Goal: Information Seeking & Learning: Learn about a topic

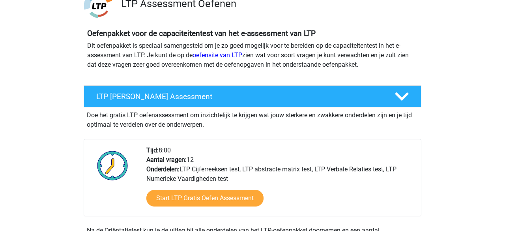
scroll to position [88, 0]
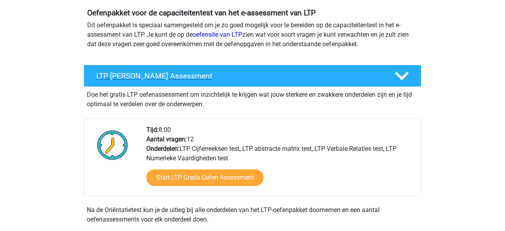
click at [182, 77] on h4 "LTP Gratis Oefen Assessment" at bounding box center [239, 75] width 286 height 9
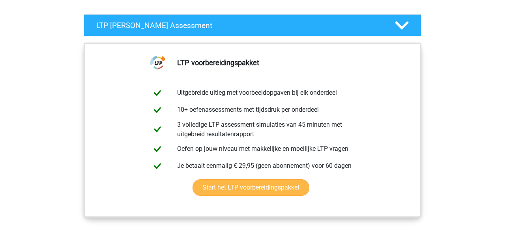
scroll to position [151, 0]
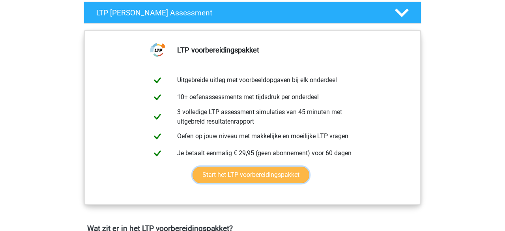
click at [213, 176] on link "Start het LTP voorbereidingspakket" at bounding box center [250, 174] width 117 height 17
click at [225, 173] on link "Start het LTP voorbereidingspakket" at bounding box center [250, 174] width 117 height 17
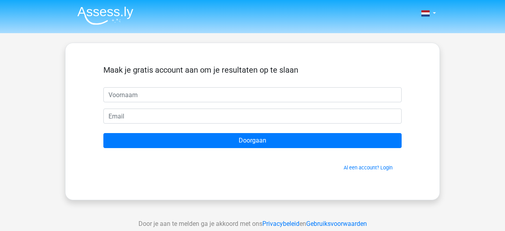
type input "t"
type input "Tom"
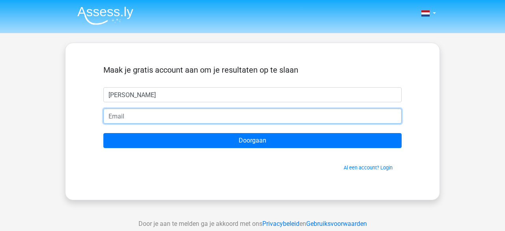
click at [187, 110] on input "email" at bounding box center [252, 115] width 298 height 15
type input "botertom@hotmail.com"
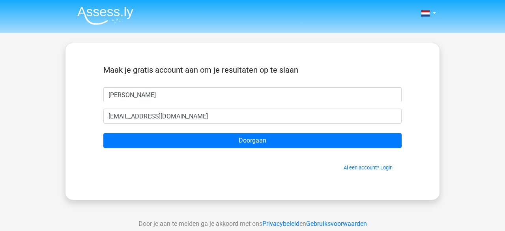
click at [261, 149] on form "Maak je gratis account aan om je resultaten op te slaan Tom botertom@hotmail.co…" at bounding box center [252, 118] width 298 height 106
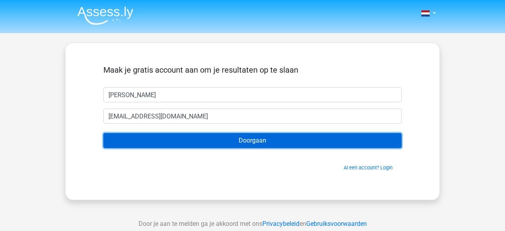
click at [264, 142] on input "Doorgaan" at bounding box center [252, 140] width 298 height 15
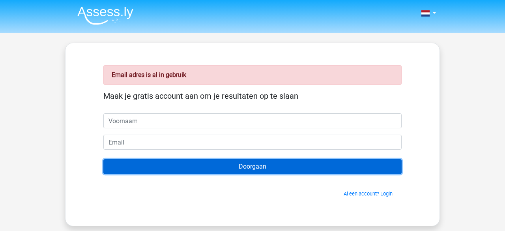
click at [215, 172] on input "Doorgaan" at bounding box center [252, 166] width 298 height 15
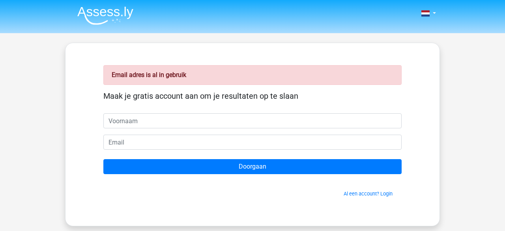
click at [366, 196] on div "Email adres is al in gebruik Maak je gratis account aan om je resultaten op te …" at bounding box center [252, 134] width 336 height 145
click at [366, 194] on link "Al een account? Login" at bounding box center [368, 193] width 49 height 6
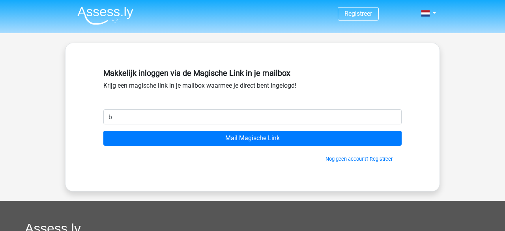
type input "[EMAIL_ADDRESS][DOMAIN_NAME]"
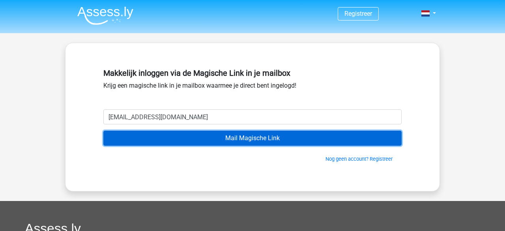
click at [186, 140] on input "Mail Magische Link" at bounding box center [252, 138] width 298 height 15
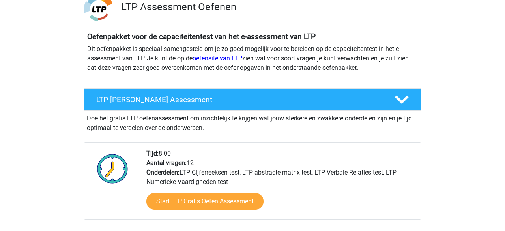
scroll to position [169, 0]
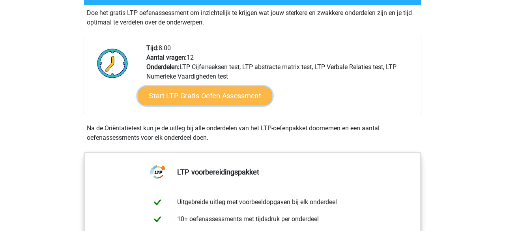
click at [195, 86] on link "Start LTP Gratis Oefen Assessment" at bounding box center [205, 95] width 135 height 19
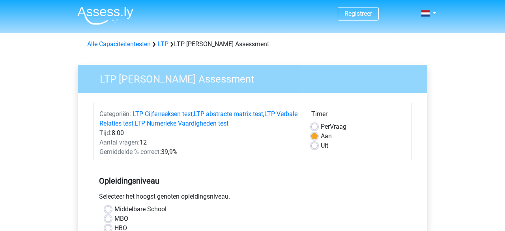
scroll to position [81, 0]
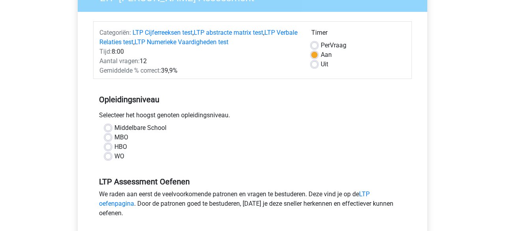
click at [112, 136] on div "MBO" at bounding box center [252, 137] width 295 height 9
click at [114, 136] on label "MBO" at bounding box center [121, 137] width 14 height 9
click at [106, 136] on input "MBO" at bounding box center [108, 137] width 6 height 8
radio input "true"
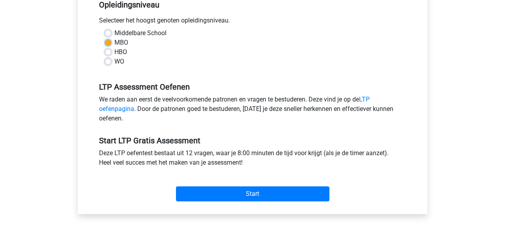
scroll to position [232, 0]
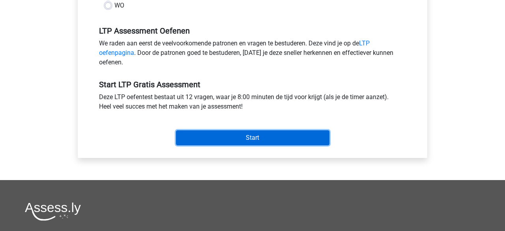
click at [184, 134] on input "Start" at bounding box center [252, 137] width 153 height 15
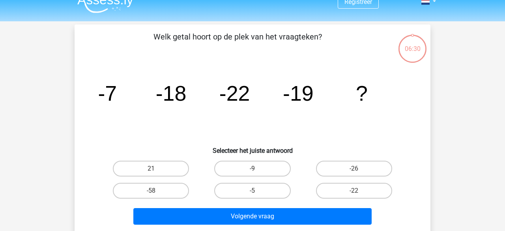
scroll to position [16, 0]
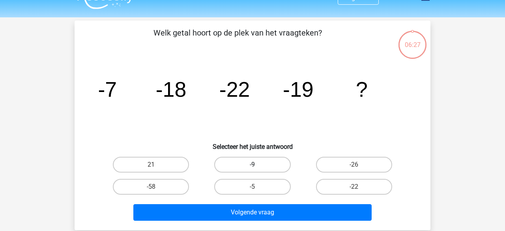
click at [234, 161] on label "-9" at bounding box center [252, 165] width 76 height 16
click at [252, 164] on input "-9" at bounding box center [254, 166] width 5 height 5
radio input "true"
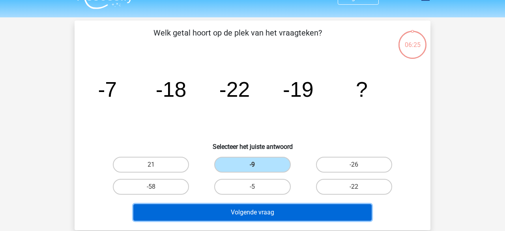
click at [235, 218] on button "Volgende vraag" at bounding box center [252, 212] width 239 height 17
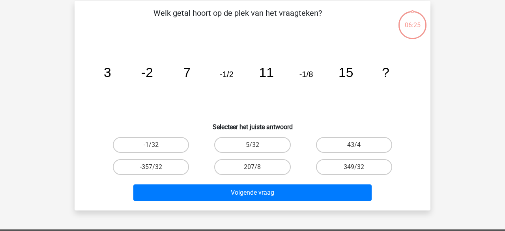
scroll to position [36, 0]
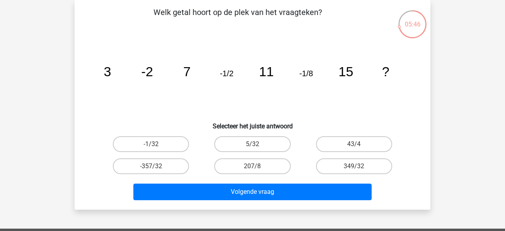
click at [254, 147] on input "5/32" at bounding box center [254, 146] width 5 height 5
radio input "true"
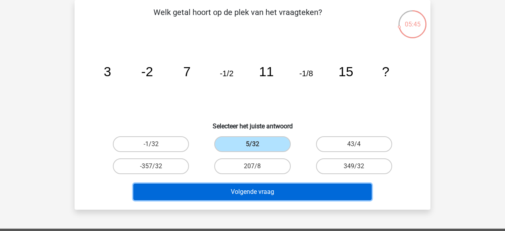
click at [252, 189] on button "Volgende vraag" at bounding box center [252, 191] width 239 height 17
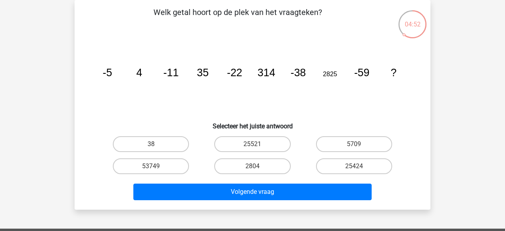
click at [153, 147] on input "38" at bounding box center [153, 146] width 5 height 5
radio input "true"
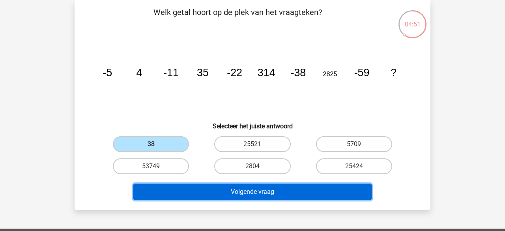
click at [181, 190] on button "Volgende vraag" at bounding box center [252, 191] width 239 height 17
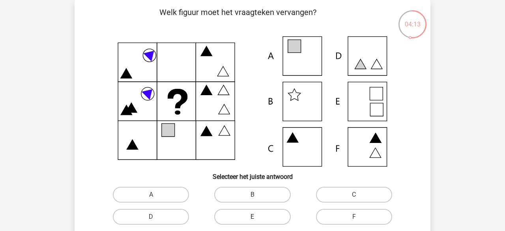
click at [250, 217] on label "E" at bounding box center [252, 217] width 76 height 16
click at [252, 217] on input "E" at bounding box center [254, 219] width 5 height 5
radio input "true"
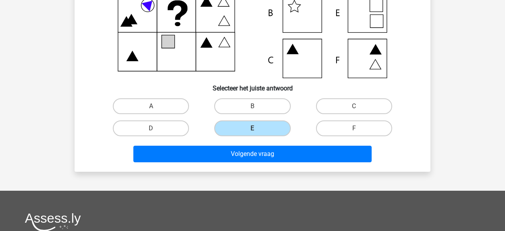
scroll to position [126, 0]
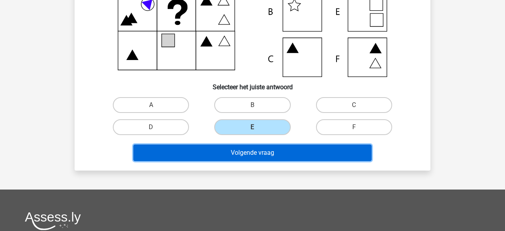
click at [250, 157] on button "Volgende vraag" at bounding box center [252, 152] width 239 height 17
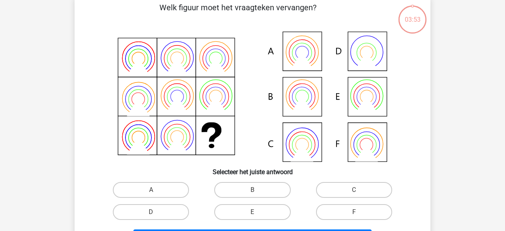
scroll to position [36, 0]
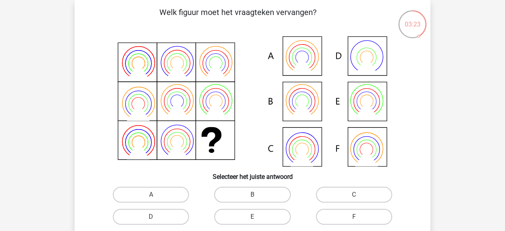
click at [355, 140] on icon at bounding box center [252, 101] width 318 height 130
click at [323, 222] on label "F" at bounding box center [354, 217] width 76 height 16
click at [354, 222] on input "F" at bounding box center [356, 219] width 5 height 5
radio input "true"
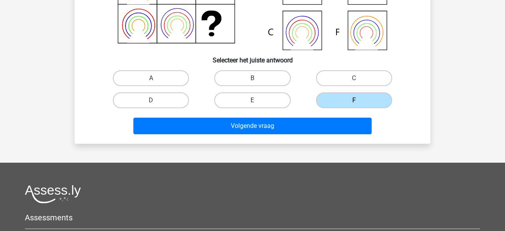
scroll to position [154, 0]
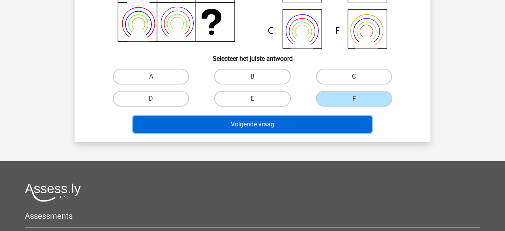
click at [273, 121] on button "Volgende vraag" at bounding box center [252, 124] width 239 height 17
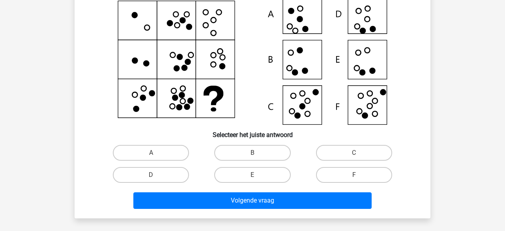
scroll to position [36, 0]
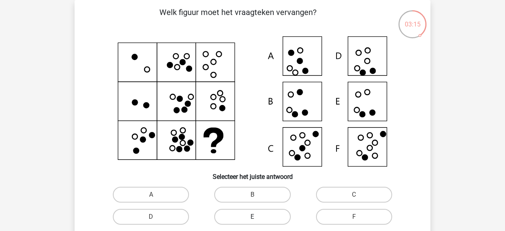
click at [239, 214] on label "E" at bounding box center [252, 217] width 76 height 16
click at [252, 217] on input "E" at bounding box center [254, 219] width 5 height 5
radio input "true"
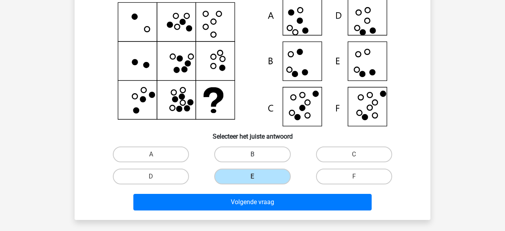
scroll to position [78, 0]
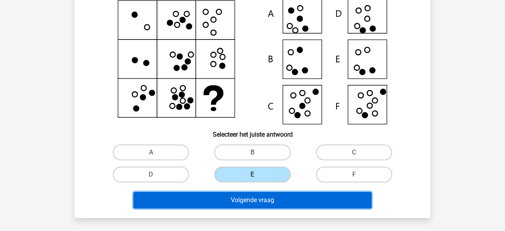
click at [258, 203] on button "Volgende vraag" at bounding box center [252, 200] width 239 height 17
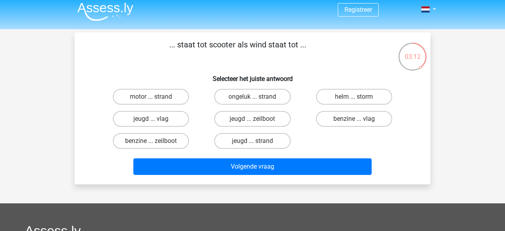
scroll to position [0, 0]
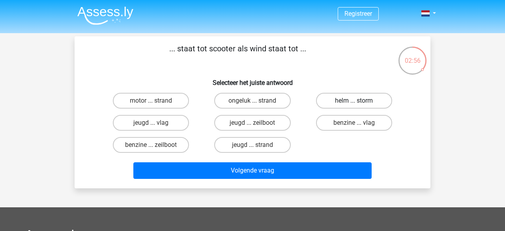
click at [333, 99] on label "helm ... storm" at bounding box center [354, 101] width 76 height 16
click at [354, 101] on input "helm ... storm" at bounding box center [356, 103] width 5 height 5
radio input "true"
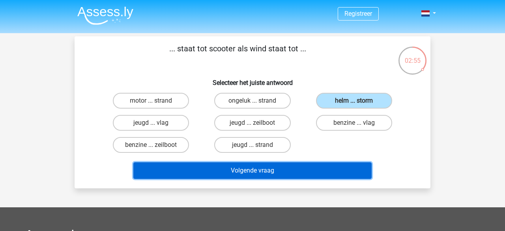
click at [241, 166] on button "Volgende vraag" at bounding box center [252, 170] width 239 height 17
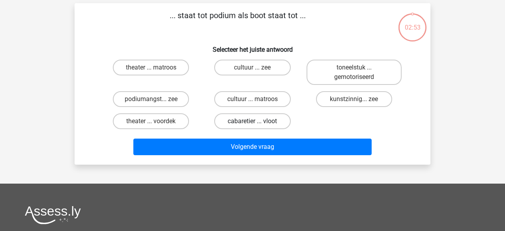
scroll to position [36, 0]
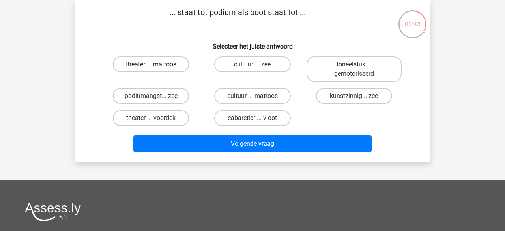
click at [174, 67] on label "theater ... matroos" at bounding box center [151, 64] width 76 height 16
click at [156, 67] on input "theater ... matroos" at bounding box center [153, 66] width 5 height 5
radio input "true"
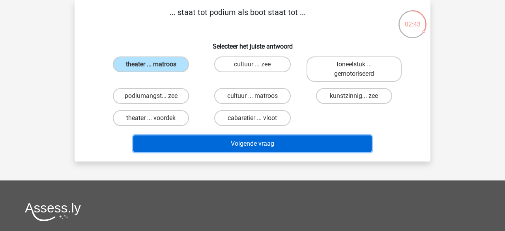
click at [210, 136] on button "Volgende vraag" at bounding box center [252, 143] width 239 height 17
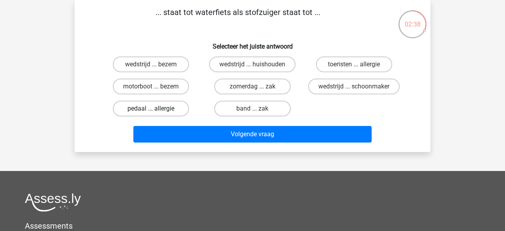
click at [170, 108] on label "pedaal ... allergie" at bounding box center [151, 109] width 76 height 16
click at [156, 108] on input "pedaal ... allergie" at bounding box center [153, 110] width 5 height 5
radio input "true"
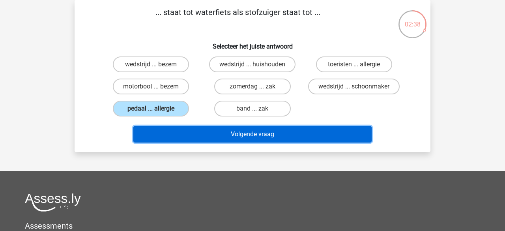
click at [205, 134] on button "Volgende vraag" at bounding box center [252, 134] width 239 height 17
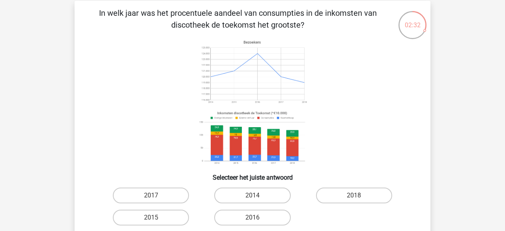
scroll to position [35, 0]
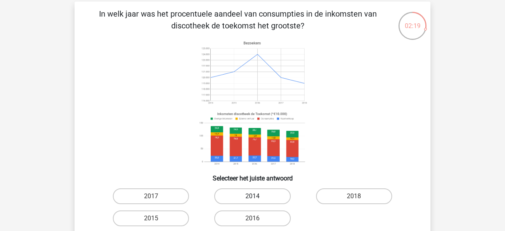
click at [242, 192] on label "2014" at bounding box center [252, 196] width 76 height 16
click at [252, 196] on input "2014" at bounding box center [254, 198] width 5 height 5
radio input "true"
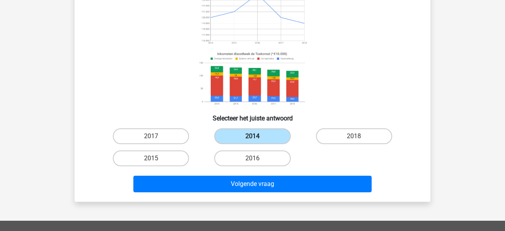
scroll to position [118, 0]
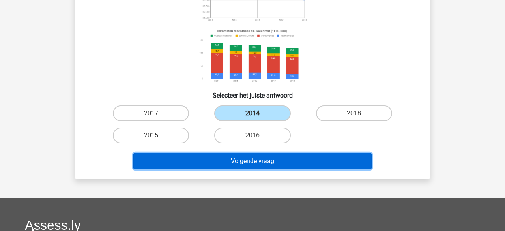
click at [239, 166] on button "Volgende vraag" at bounding box center [252, 161] width 239 height 17
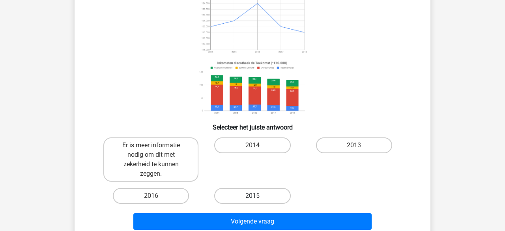
scroll to position [93, 0]
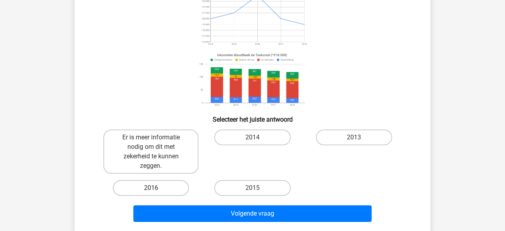
click at [179, 188] on label "2016" at bounding box center [151, 188] width 76 height 16
click at [156, 188] on input "2016" at bounding box center [153, 190] width 5 height 5
radio input "true"
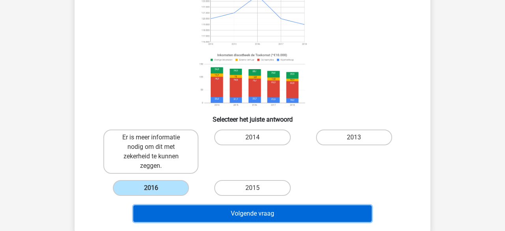
click at [215, 218] on button "Volgende vraag" at bounding box center [252, 213] width 239 height 17
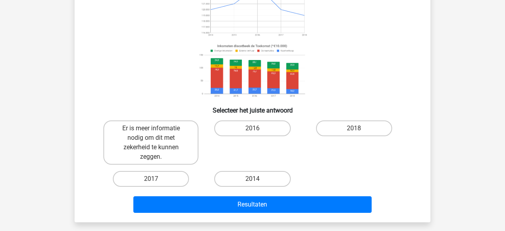
scroll to position [105, 0]
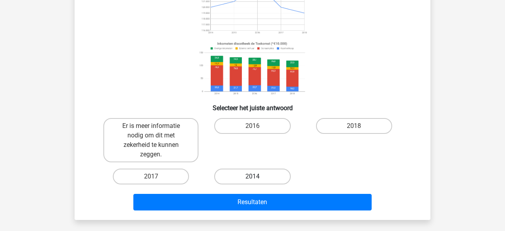
click at [243, 171] on label "2014" at bounding box center [252, 176] width 76 height 16
click at [252, 176] on input "2014" at bounding box center [254, 178] width 5 height 5
radio input "true"
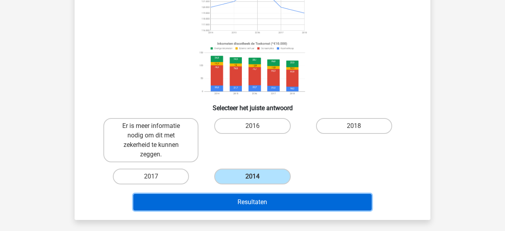
click at [245, 196] on button "Resultaten" at bounding box center [252, 202] width 239 height 17
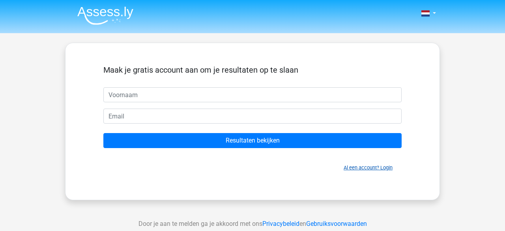
click at [385, 168] on link "Al een account? Login" at bounding box center [368, 167] width 49 height 6
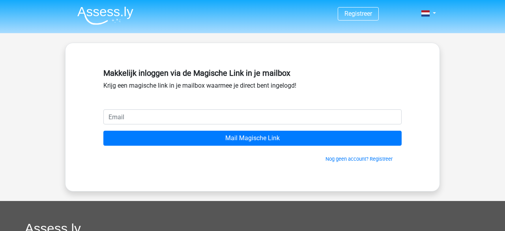
click at [181, 107] on div "Makkelijk inloggen via de Magische Link in je mailbox Krijg een magische link i…" at bounding box center [252, 87] width 298 height 44
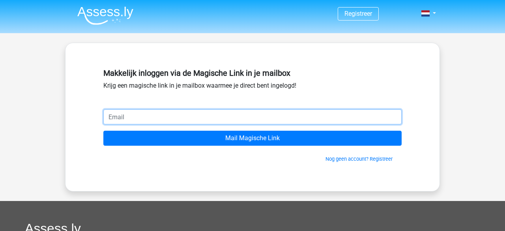
click at [146, 118] on input "email" at bounding box center [252, 116] width 298 height 15
click at [185, 116] on input "[PERSON_NAME][EMAIL_ADDRESS][DOMAIN_NAME]" at bounding box center [252, 116] width 298 height 15
type input "h"
click at [187, 113] on input "email" at bounding box center [252, 116] width 298 height 15
type input "[EMAIL_ADDRESS][DOMAIN_NAME]"
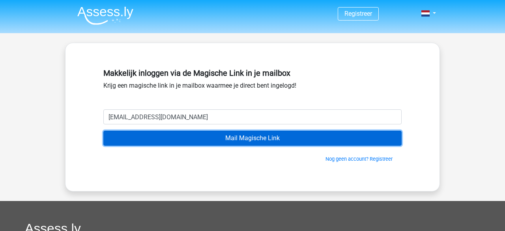
click at [201, 140] on input "Mail Magische Link" at bounding box center [252, 138] width 298 height 15
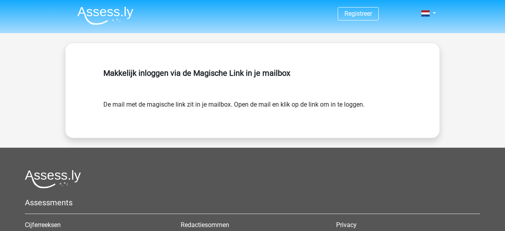
drag, startPoint x: 480, startPoint y: 144, endPoint x: 134, endPoint y: 4, distance: 372.9
click at [497, 136] on div "Registreer" at bounding box center [252, 178] width 505 height 356
